Goal: Navigation & Orientation: Find specific page/section

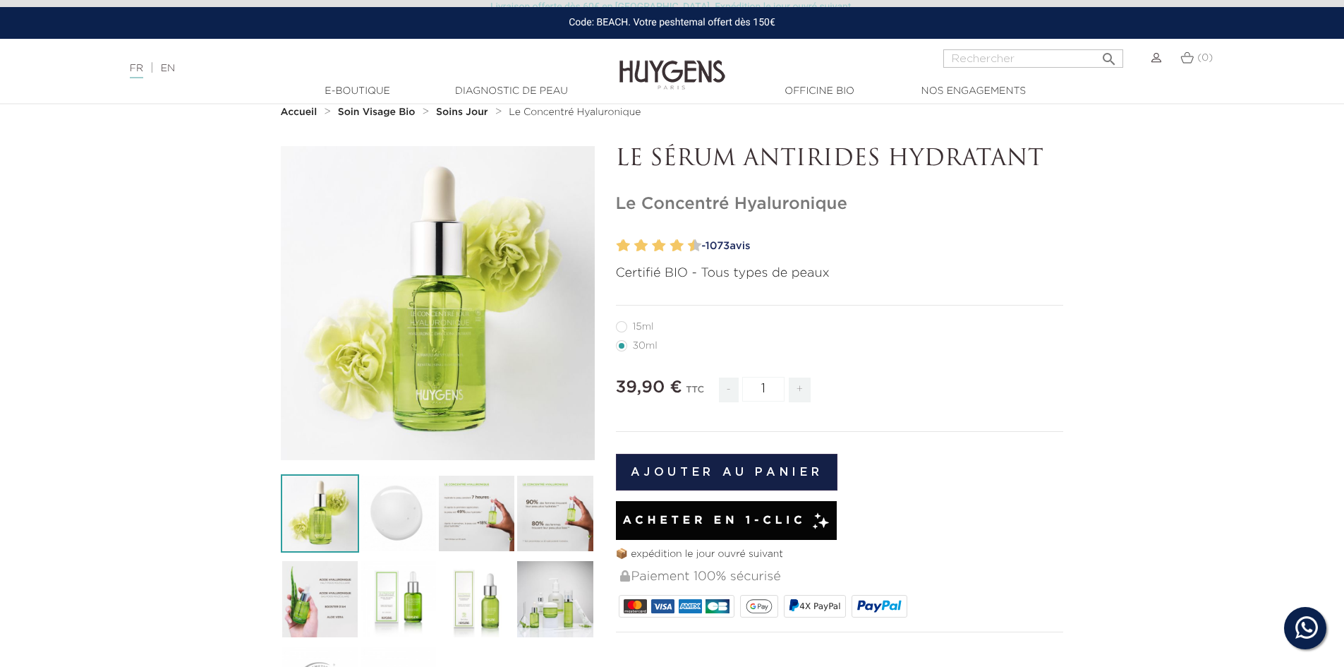
scroll to position [71, 0]
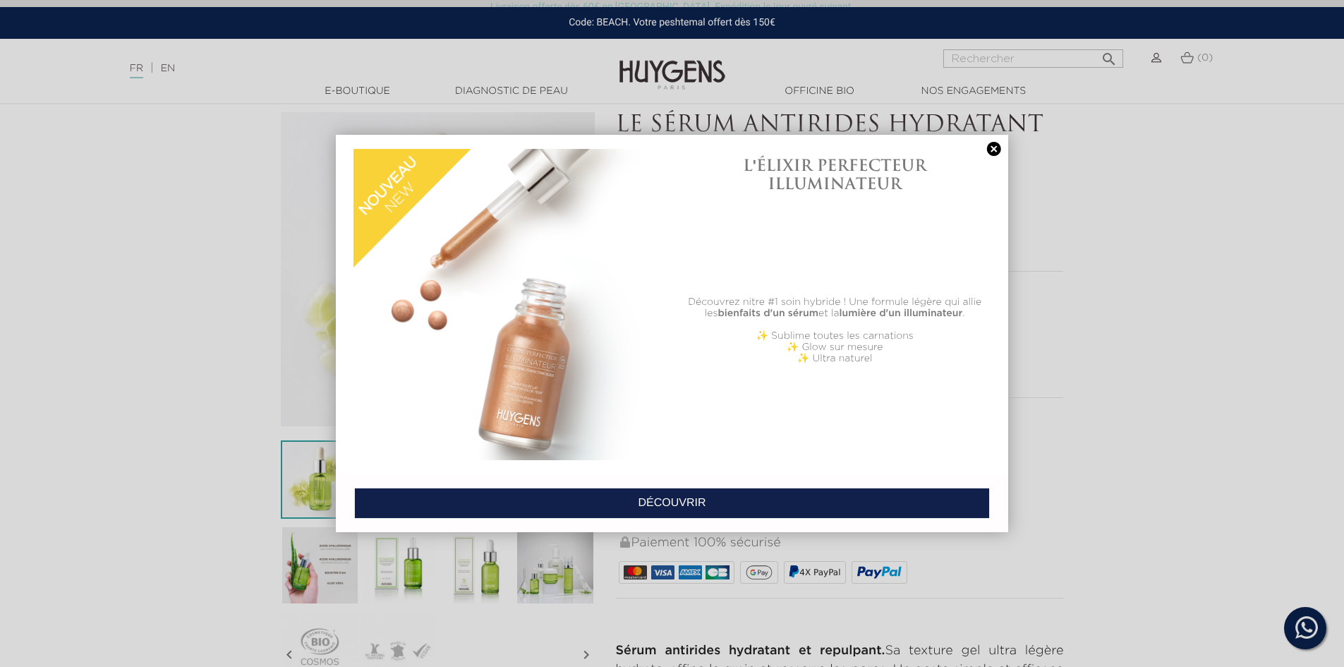
click at [994, 147] on link at bounding box center [994, 149] width 20 height 15
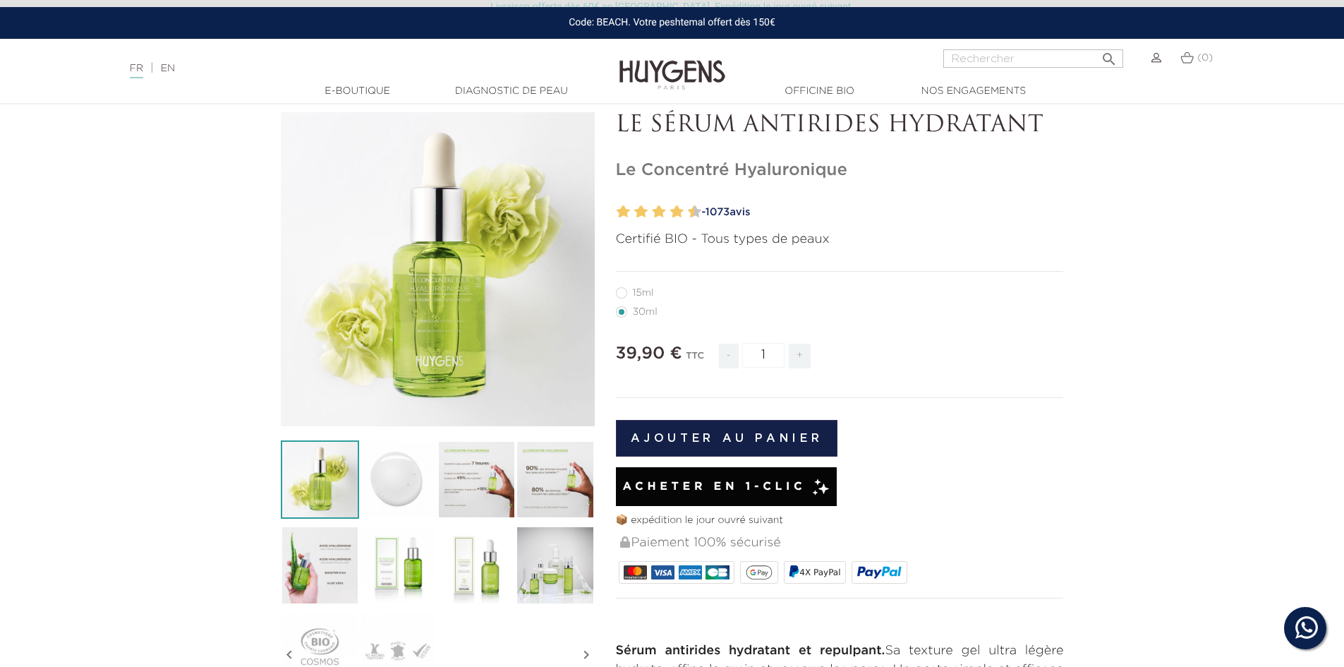
click at [621, 295] on label12"] "15ml" at bounding box center [643, 292] width 55 height 11
radio input "true"
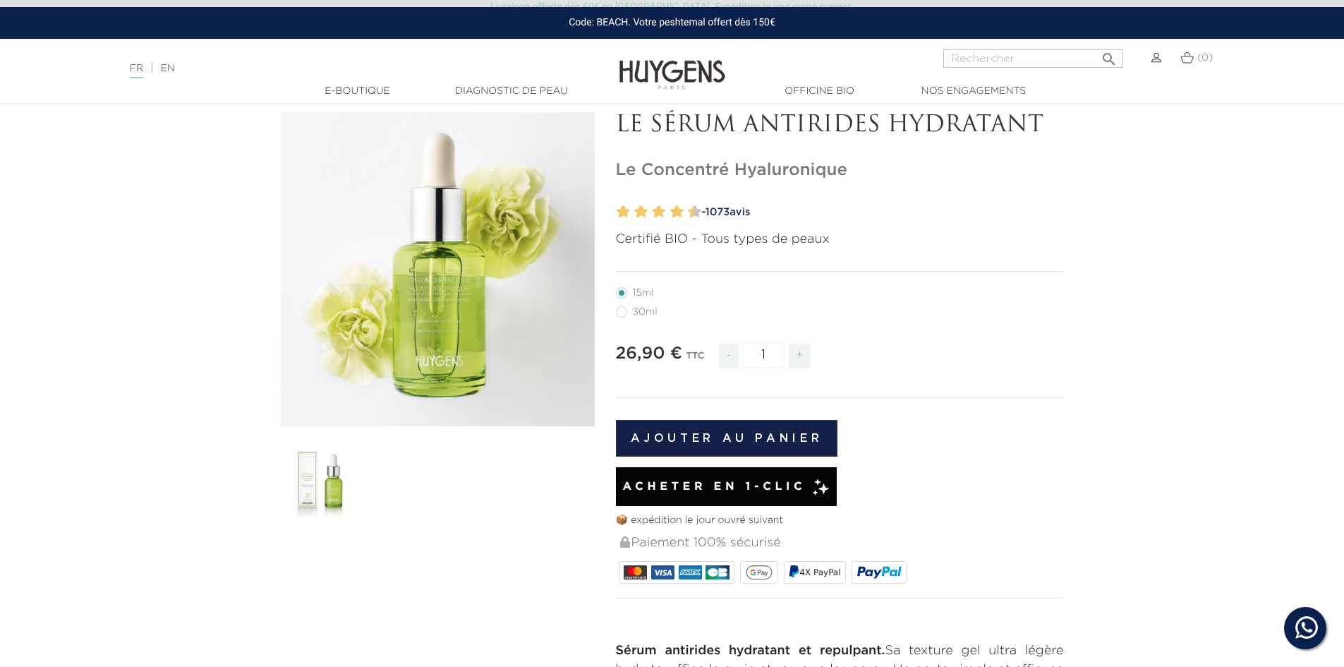
click at [620, 315] on label22"] "30ml" at bounding box center [645, 311] width 59 height 11
radio input "true"
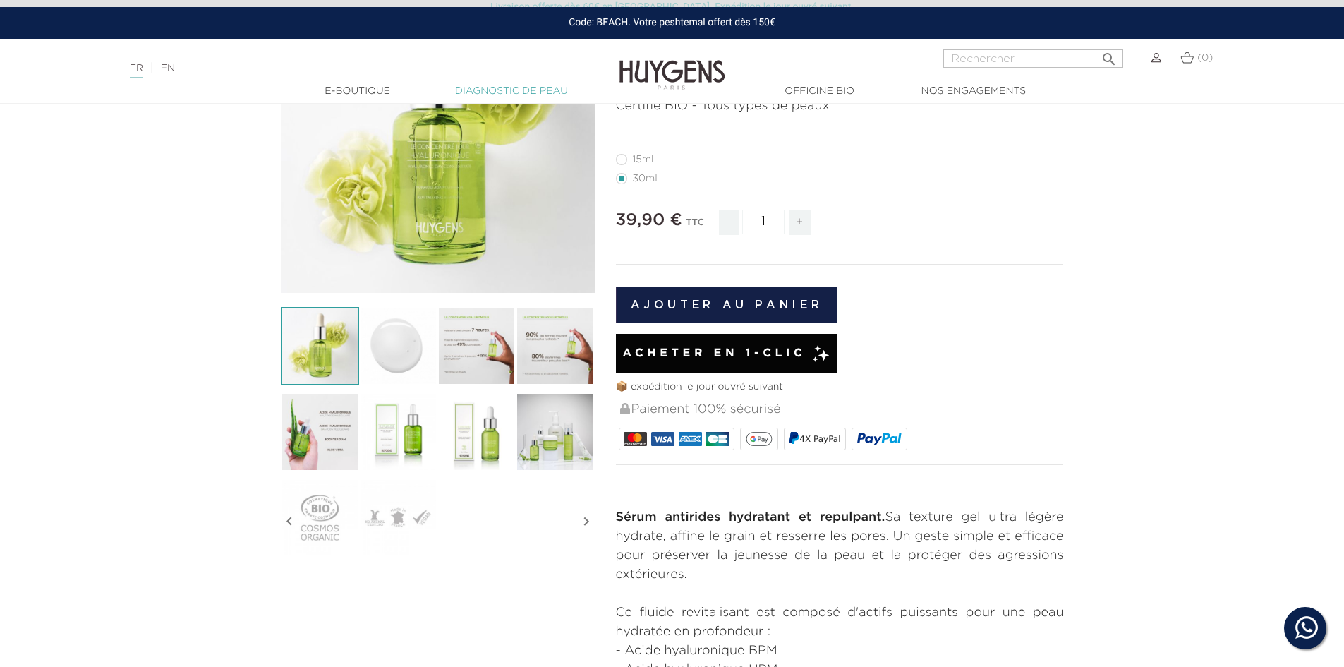
scroll to position [212, 0]
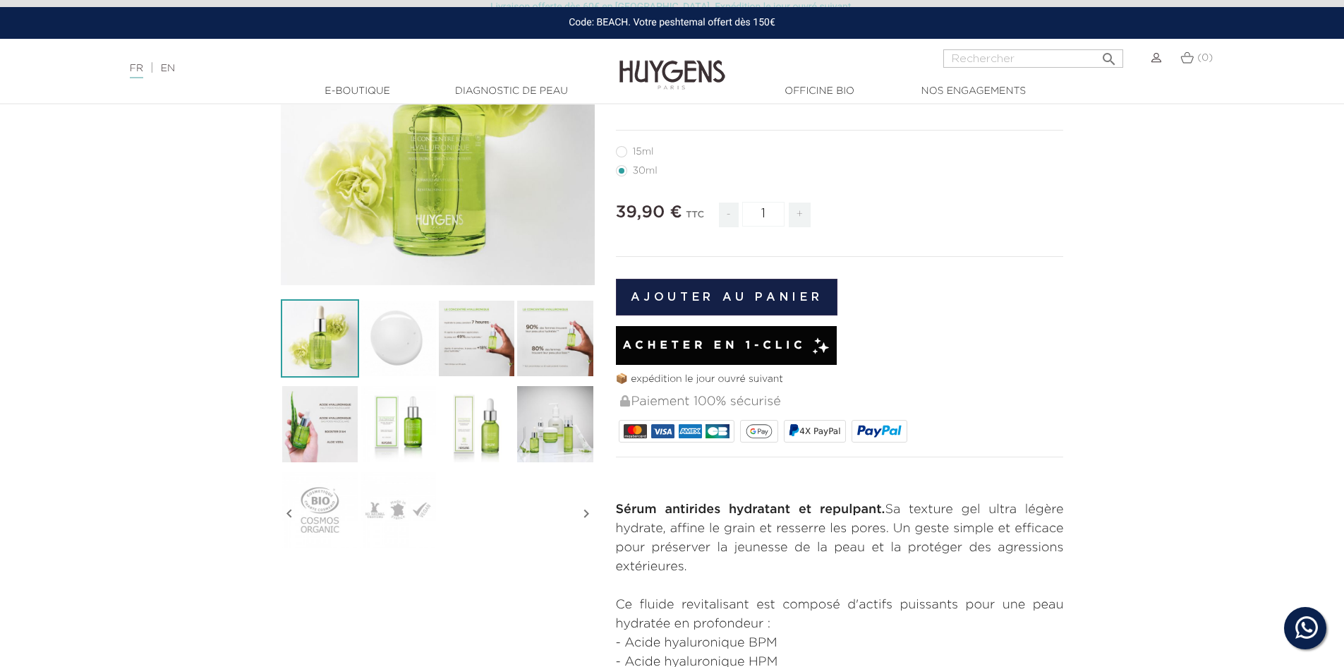
click at [655, 62] on img at bounding box center [673, 64] width 106 height 54
